Goal: Obtain resource: Obtain resource

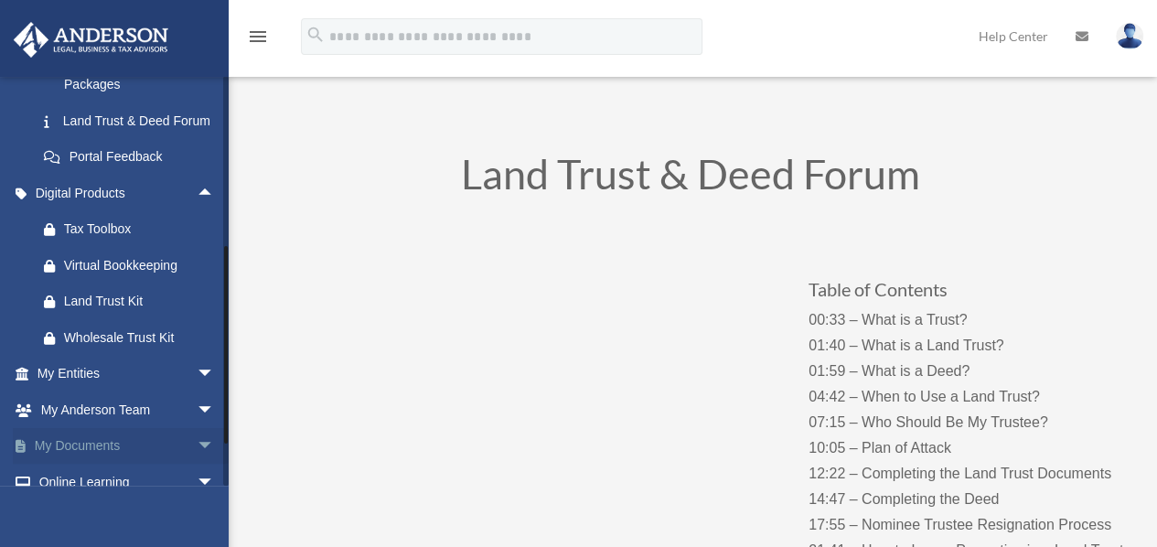
click at [97, 459] on link "My Documents arrow_drop_down" at bounding box center [128, 446] width 230 height 37
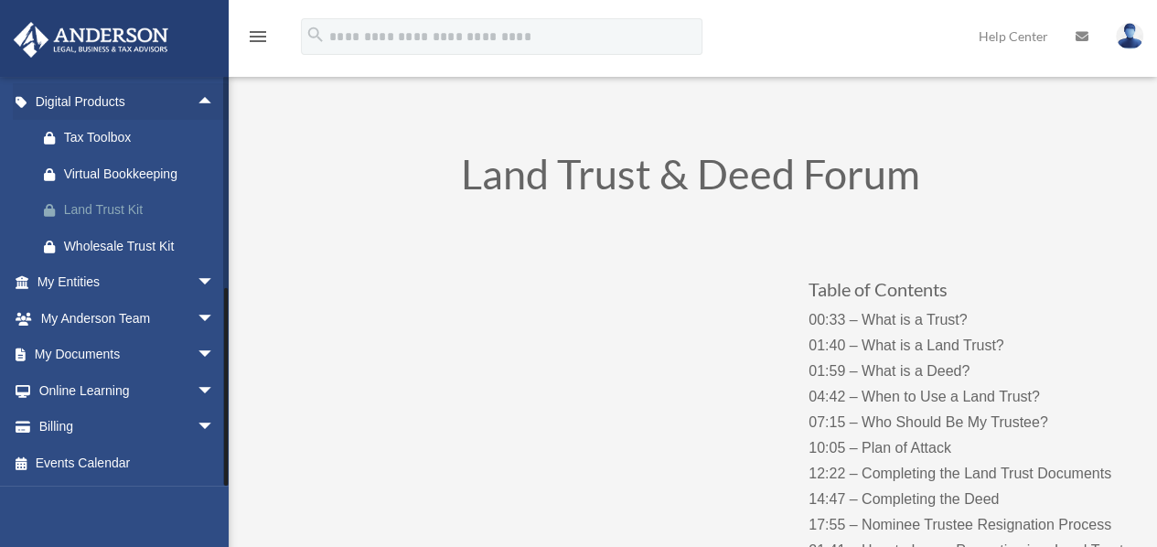
scroll to position [570, 0]
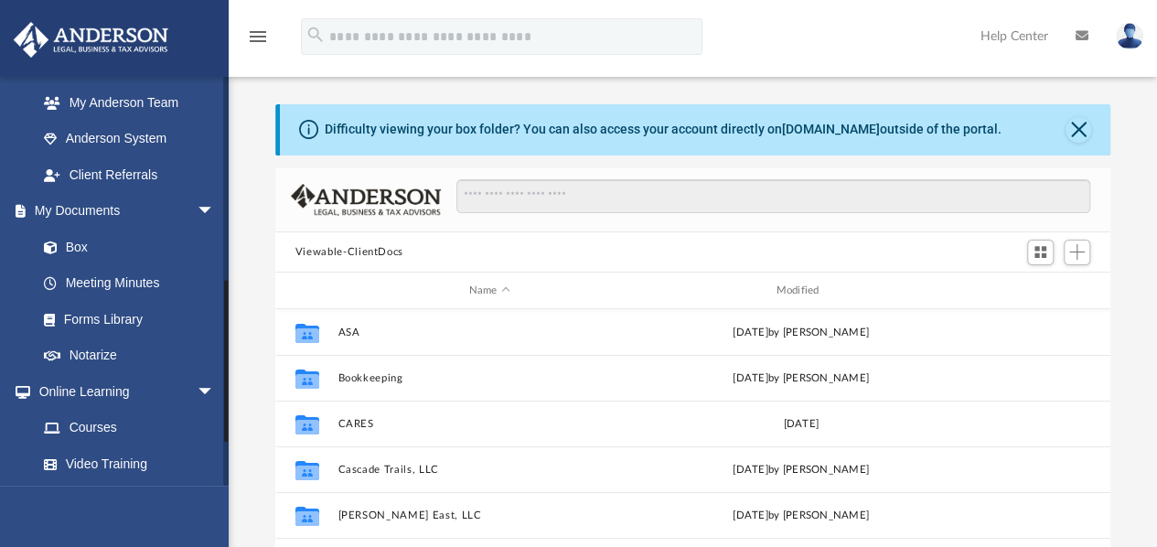
scroll to position [549, 0]
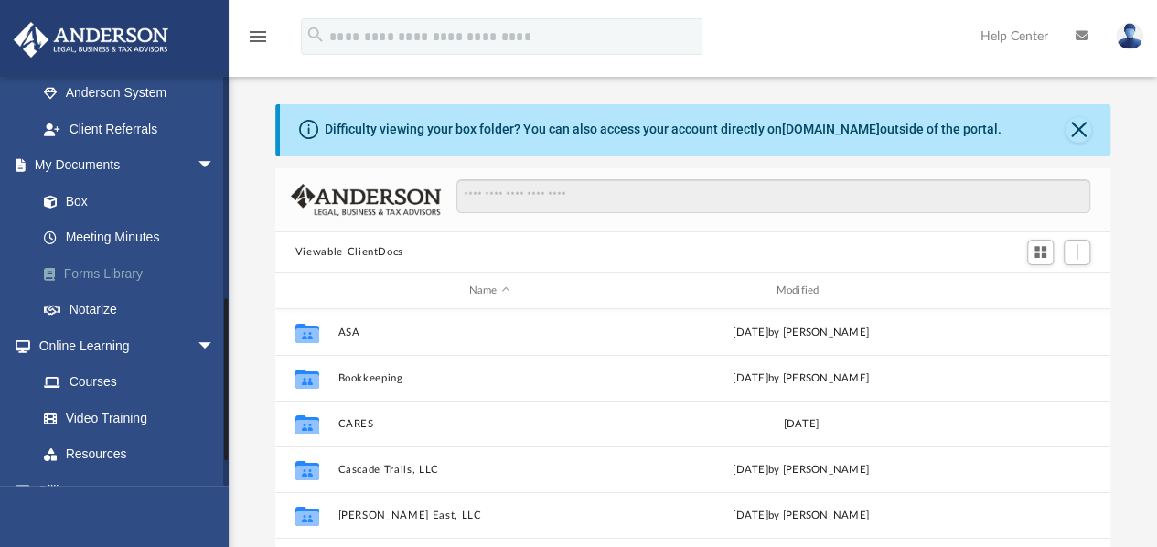
click at [129, 276] on link "Forms Library" at bounding box center [134, 273] width 217 height 37
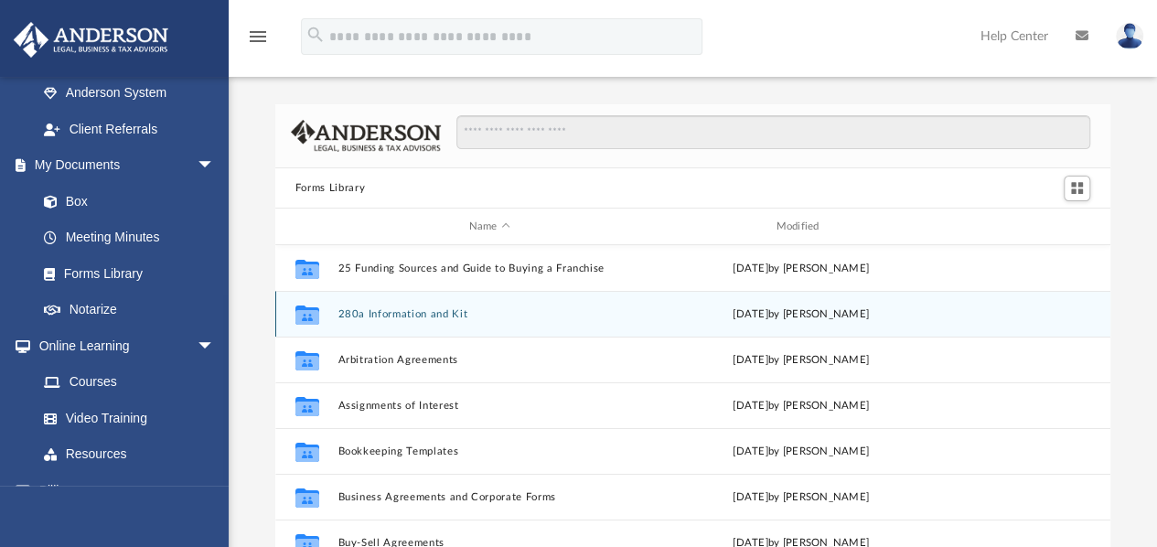
scroll to position [91, 0]
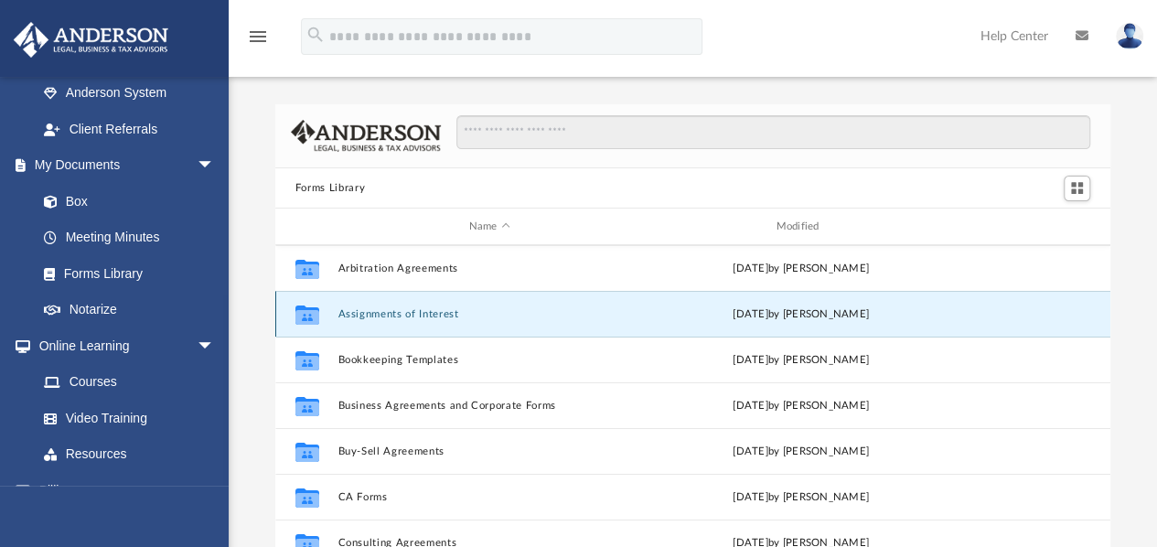
click at [408, 309] on button "Assignments of Interest" at bounding box center [489, 314] width 304 height 12
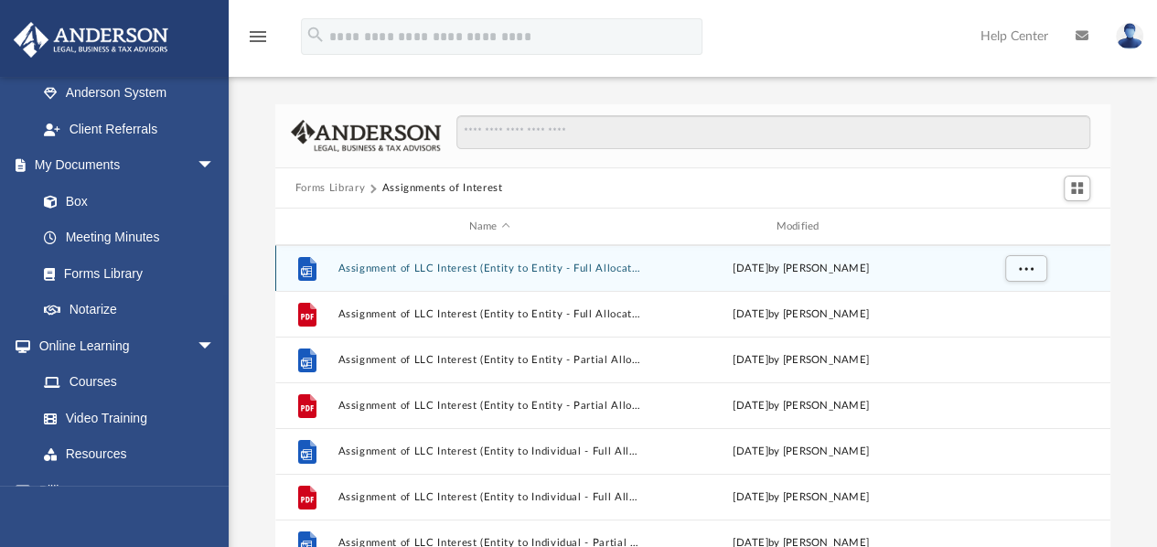
click at [465, 262] on button "Assignment of LLC Interest (Entity to Entity - Full Allocation).docx" at bounding box center [489, 268] width 304 height 12
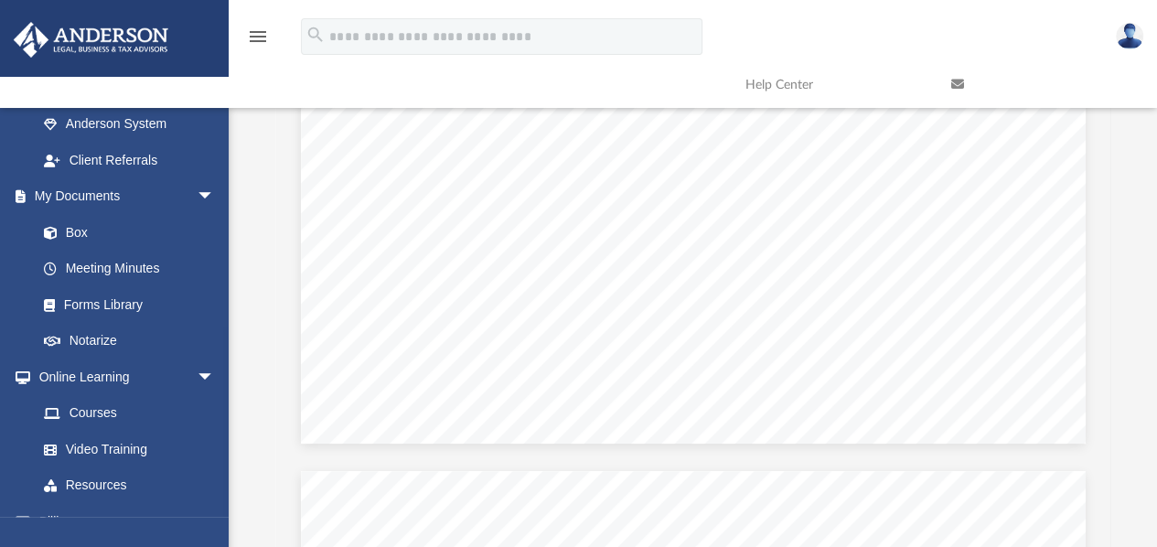
scroll to position [700, 0]
